Goal: Check status

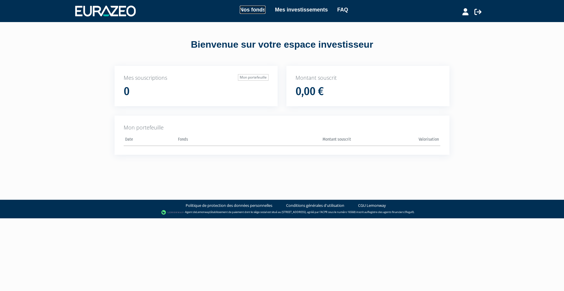
click at [249, 10] on link "Nos fonds" at bounding box center [253, 10] width 26 height 8
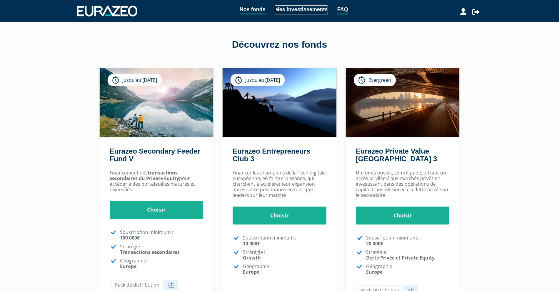
click at [289, 8] on link "Mes investissements" at bounding box center [301, 9] width 53 height 9
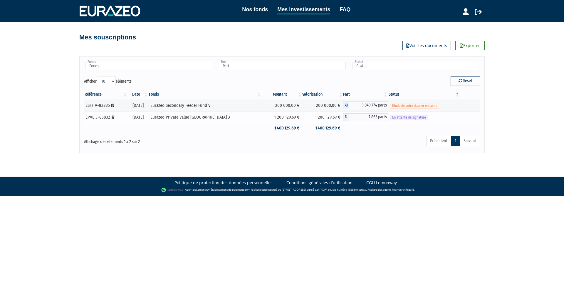
click at [413, 117] on span "En attente de signature" at bounding box center [409, 118] width 38 height 6
